Goal: Transaction & Acquisition: Purchase product/service

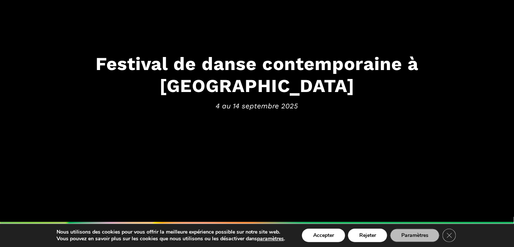
scroll to position [67, 0]
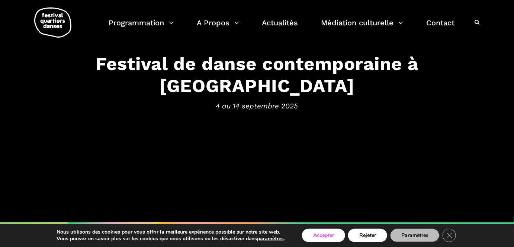
click at [322, 236] on button "Accepter" at bounding box center [323, 235] width 43 height 13
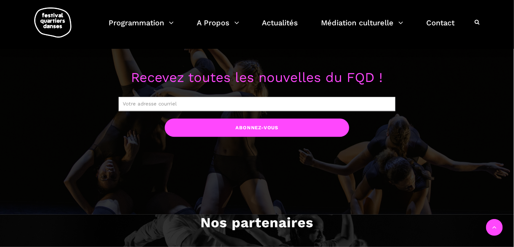
scroll to position [578, 0]
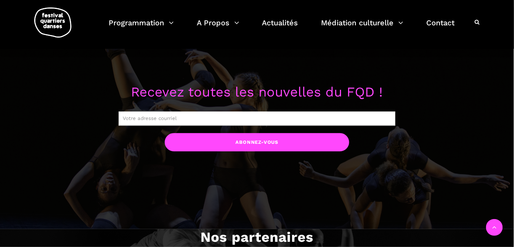
click at [234, 121] on input "text" at bounding box center [257, 118] width 277 height 14
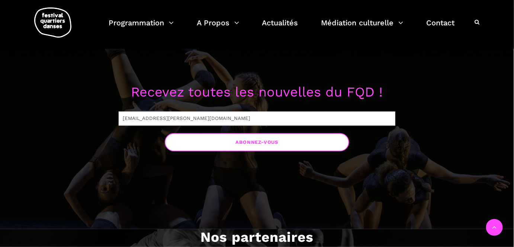
type input "denis.lapierre.28@gmail.com"
click at [246, 141] on input "Abonnez-vous" at bounding box center [257, 142] width 185 height 18
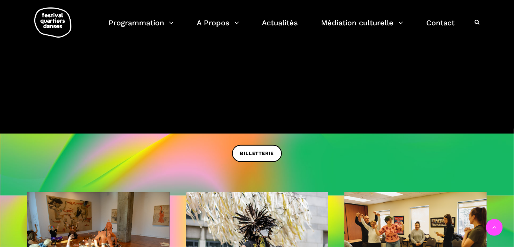
scroll to position [150, 0]
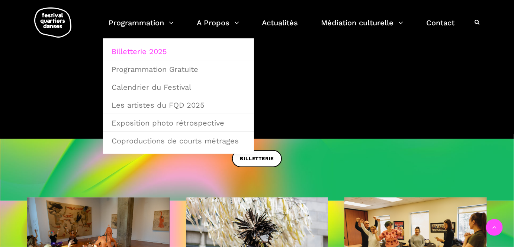
click at [142, 51] on link "Billetterie 2025" at bounding box center [178, 51] width 143 height 17
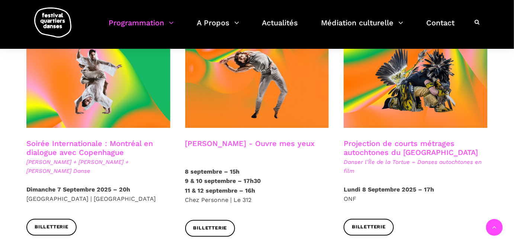
scroll to position [406, 0]
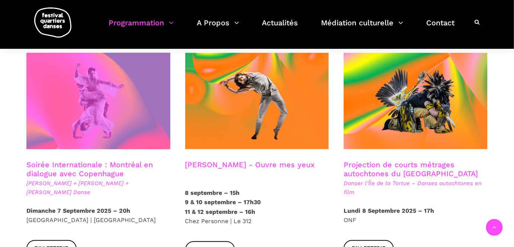
click at [123, 82] on span at bounding box center [98, 101] width 144 height 96
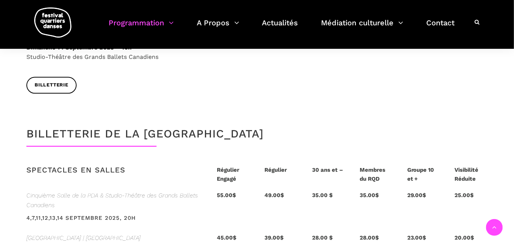
scroll to position [1466, 0]
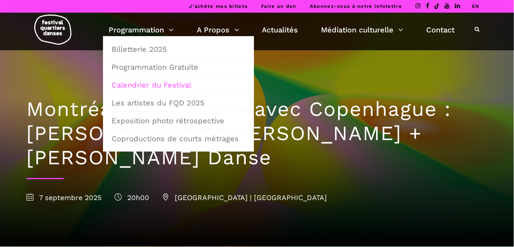
click at [170, 83] on link "Calendrier du Festival" at bounding box center [178, 84] width 143 height 17
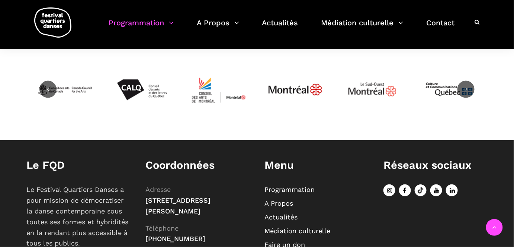
scroll to position [415, 0]
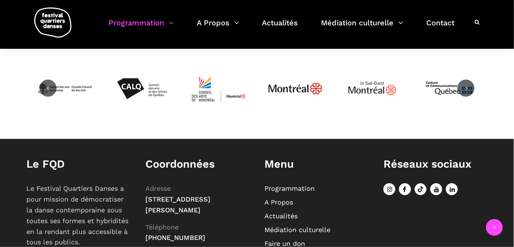
click at [283, 184] on link "Programmation" at bounding box center [290, 188] width 50 height 8
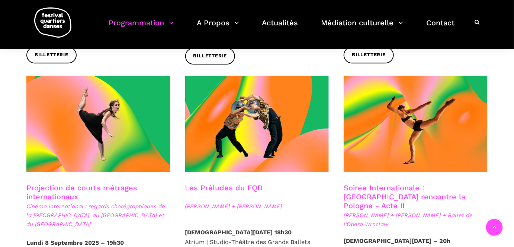
scroll to position [609, 0]
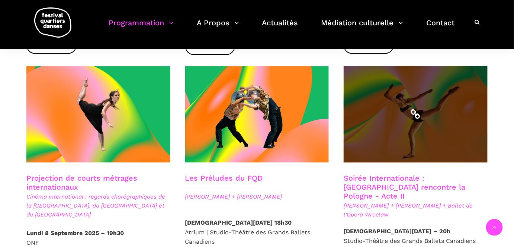
click at [428, 125] on span at bounding box center [416, 114] width 144 height 96
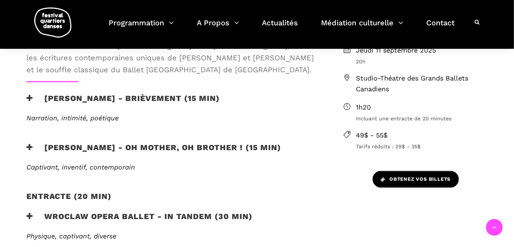
scroll to position [271, 0]
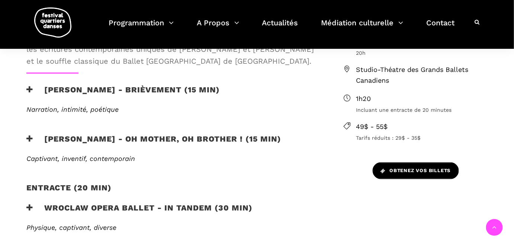
click at [399, 171] on span "Obtenez vos billets" at bounding box center [416, 171] width 70 height 8
